Goal: Information Seeking & Learning: Learn about a topic

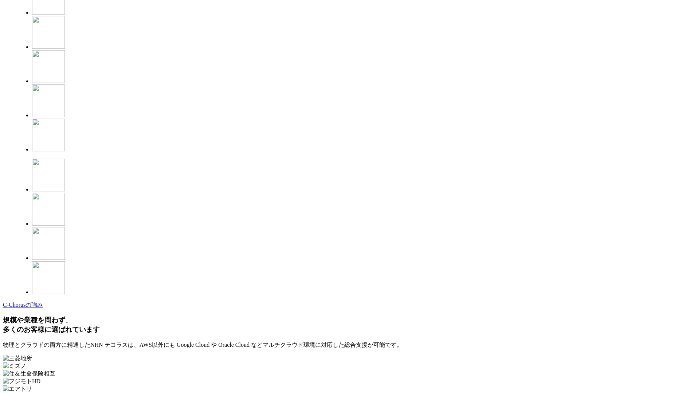
scroll to position [1921, 0]
